Goal: Find specific page/section

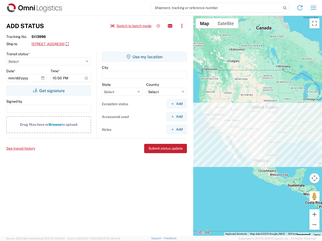
click at [216, 8] on input "search" at bounding box center [216, 8] width 130 height 10
click at [285, 8] on icon at bounding box center [284, 8] width 7 height 7
click at [300, 8] on icon at bounding box center [300, 8] width 8 height 8
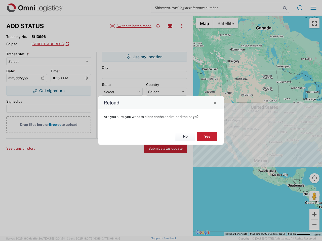
click at [131, 26] on div "Reload Are you sure, you want to clear cache and reload the page? No Yes" at bounding box center [161, 120] width 322 height 241
click at [158, 26] on div "Reload Are you sure, you want to clear cache and reload the page? No Yes" at bounding box center [161, 120] width 322 height 241
click at [170, 26] on div "Reload Are you sure, you want to clear cache and reload the page? No Yes" at bounding box center [161, 120] width 322 height 241
click at [182, 26] on div "Reload Are you sure, you want to clear cache and reload the page? No Yes" at bounding box center [161, 120] width 322 height 241
click at [77, 44] on div "Reload Are you sure, you want to clear cache and reload the page? No Yes" at bounding box center [161, 120] width 322 height 241
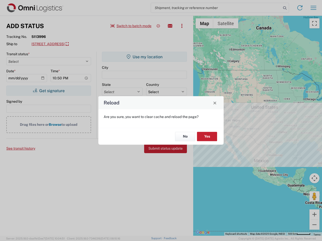
click at [49, 91] on div "Reload Are you sure, you want to clear cache and reload the page? No Yes" at bounding box center [161, 120] width 322 height 241
